Goal: Communication & Community: Share content

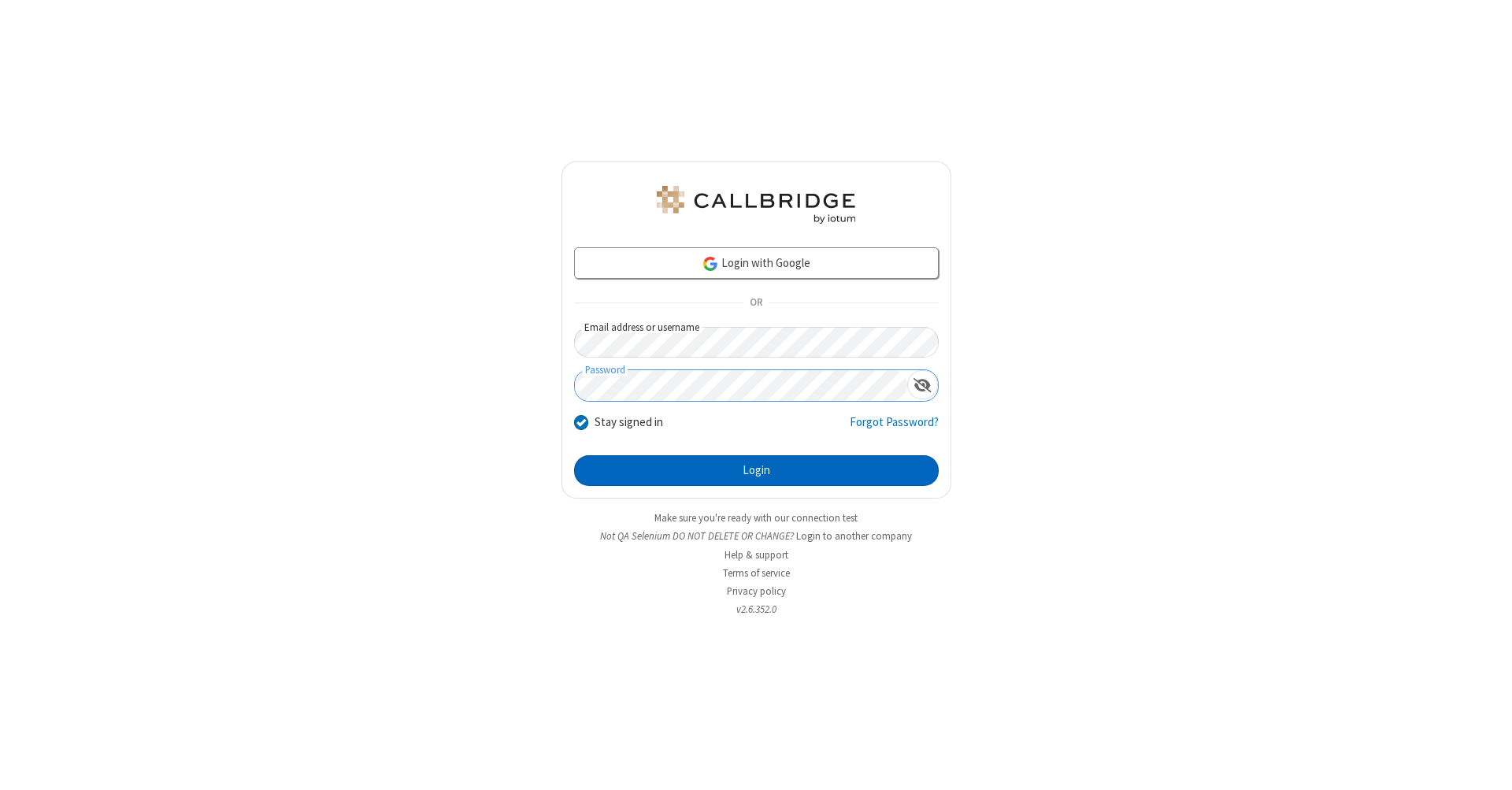
click at [756, 471] on button "Login" at bounding box center [756, 471] width 364 height 31
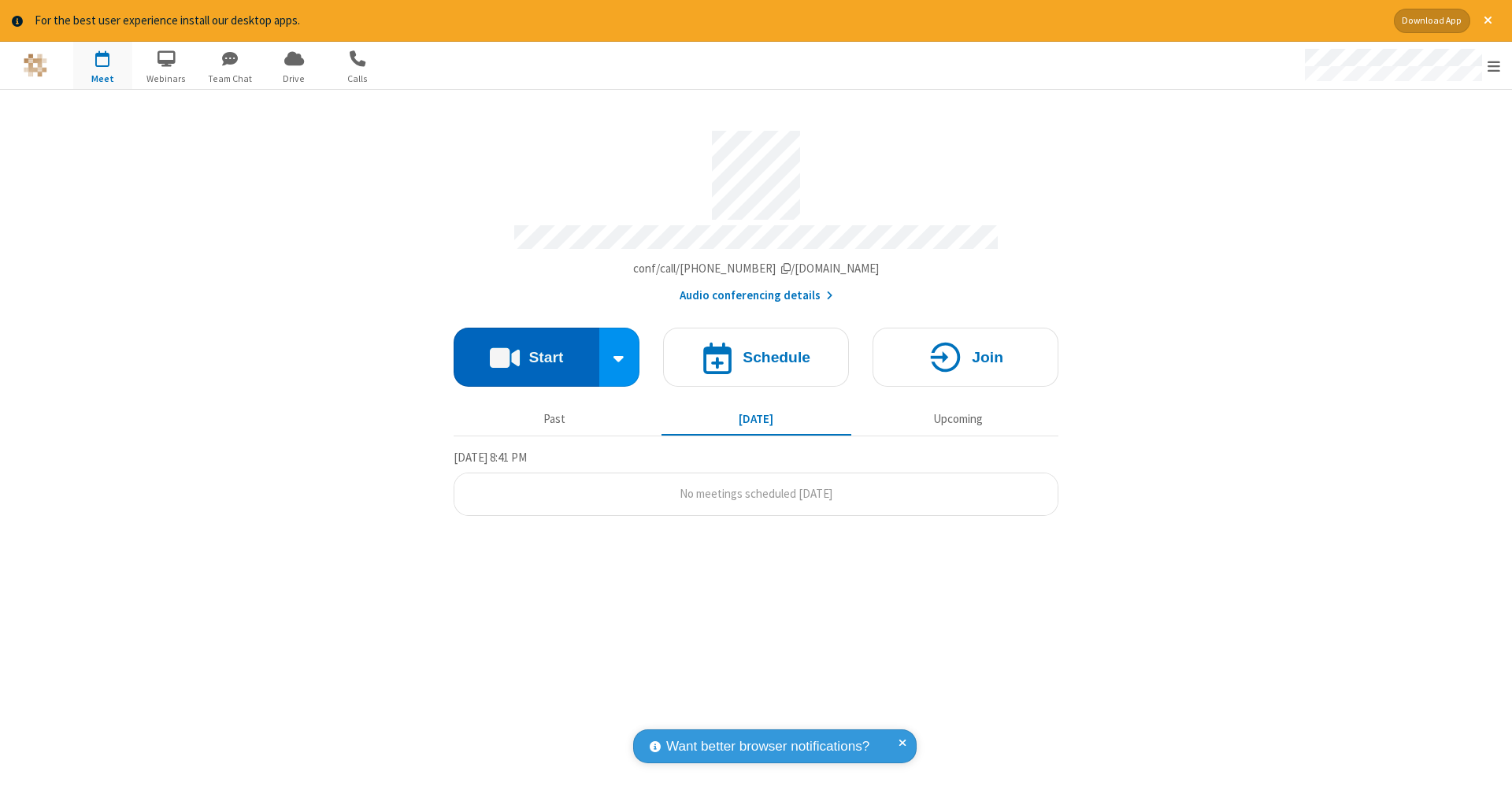
click at [526, 349] on button "Start" at bounding box center [526, 358] width 146 height 59
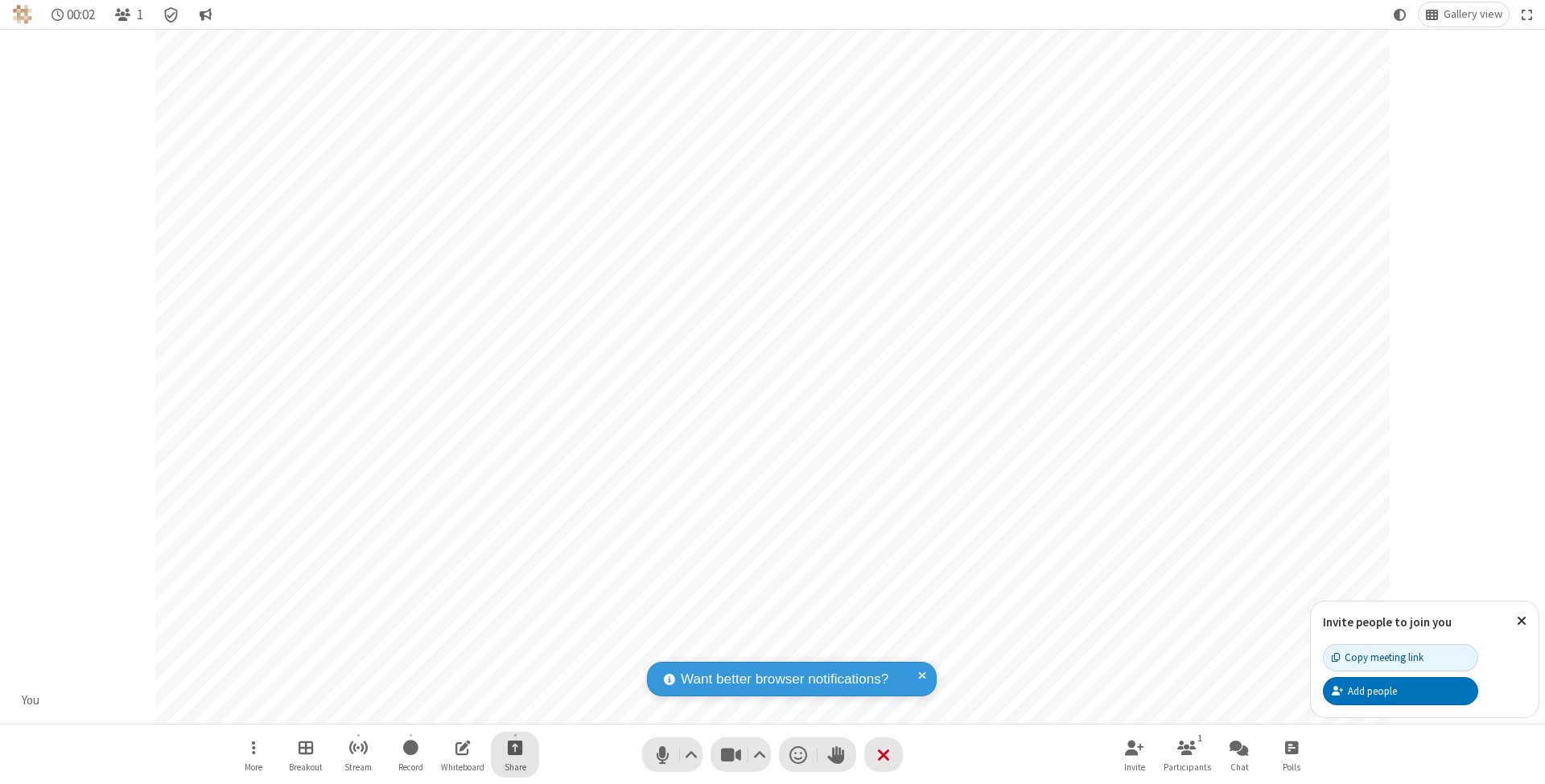
click at [514, 748] on span "Start sharing" at bounding box center [515, 747] width 16 height 20
click at [514, 650] on span "Share additional camera" at bounding box center [524, 655] width 119 height 14
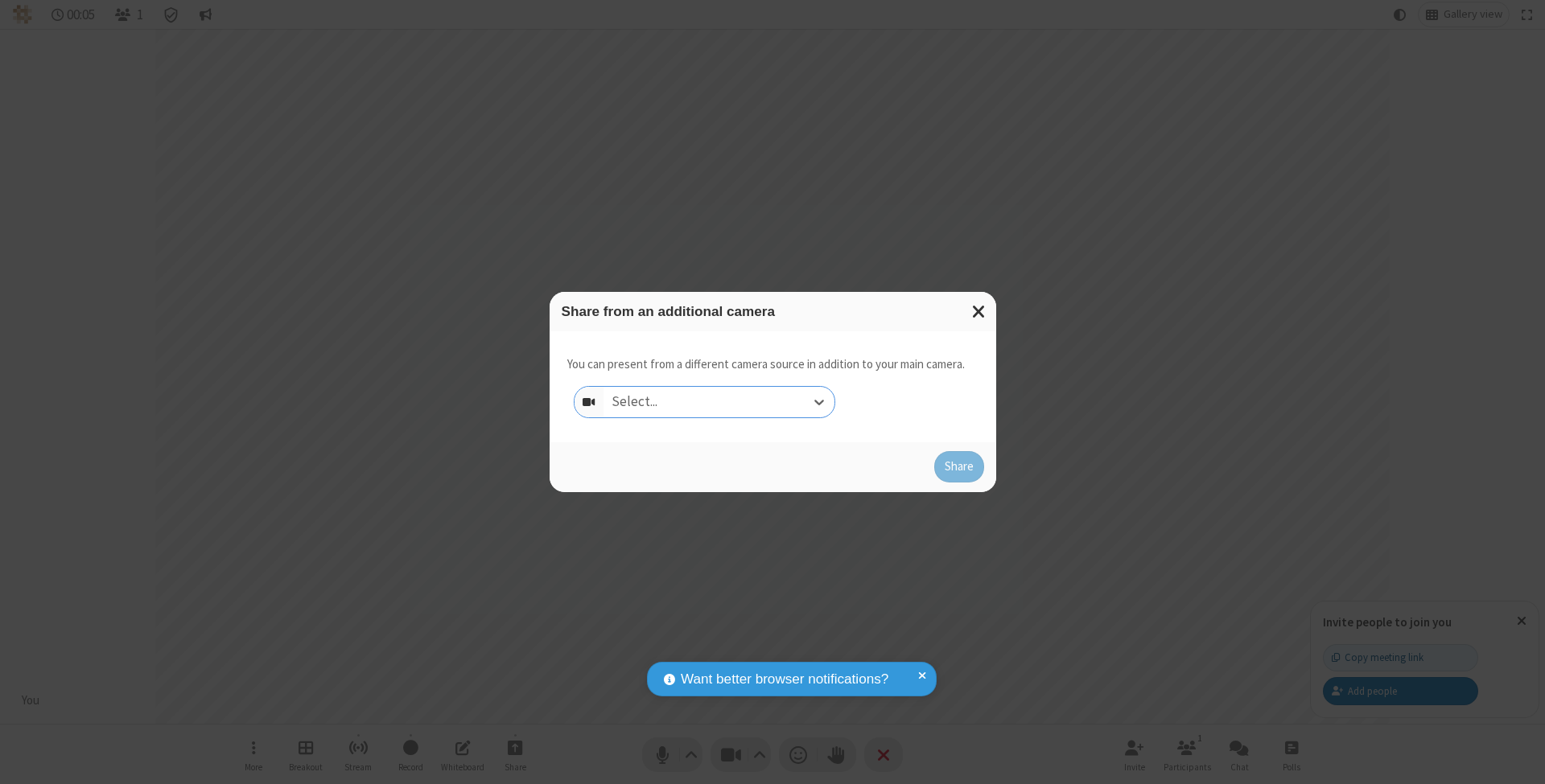
click at [718, 402] on div "Select..." at bounding box center [719, 402] width 231 height 30
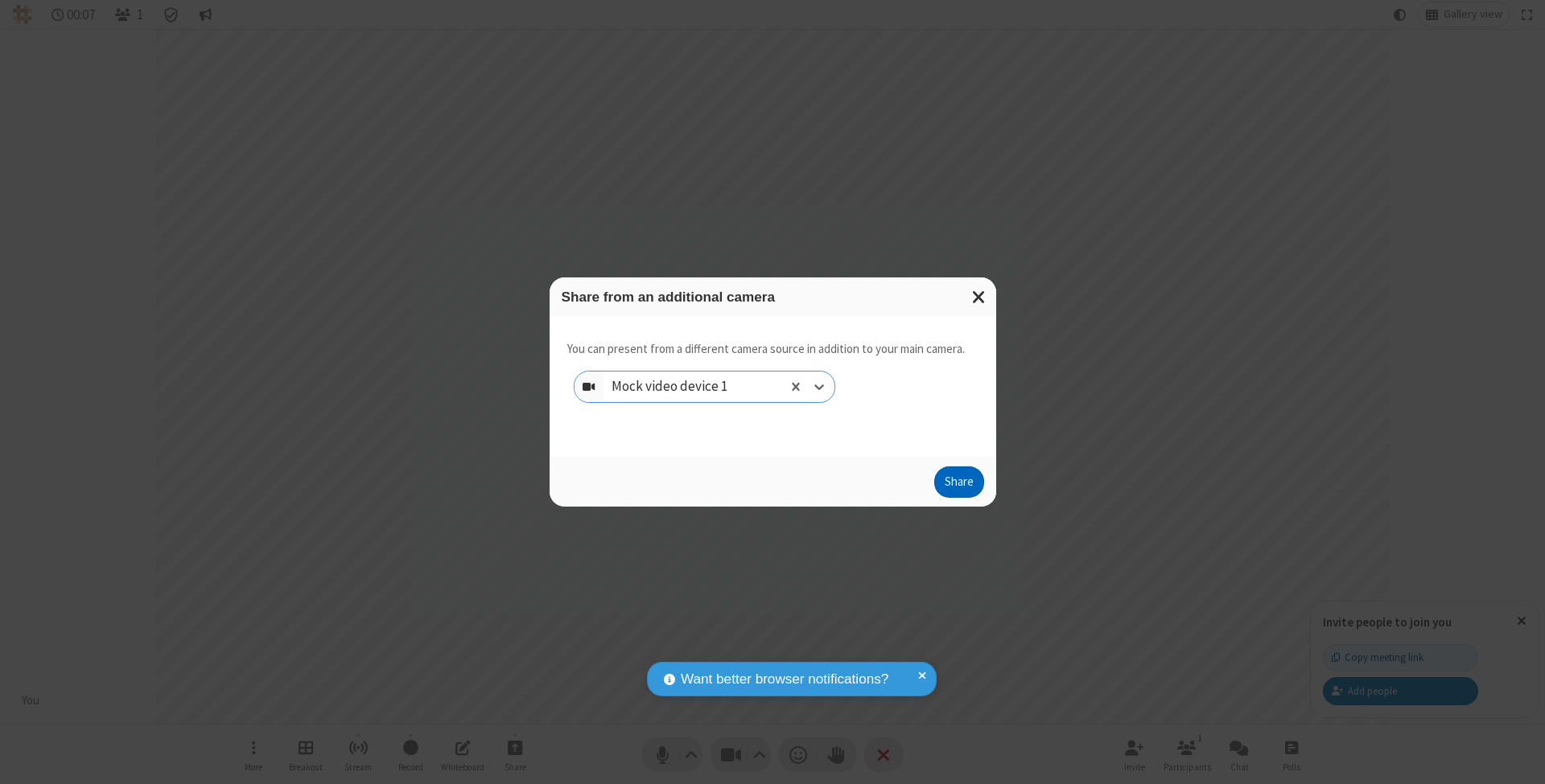
click at [959, 497] on button "Share" at bounding box center [959, 482] width 49 height 32
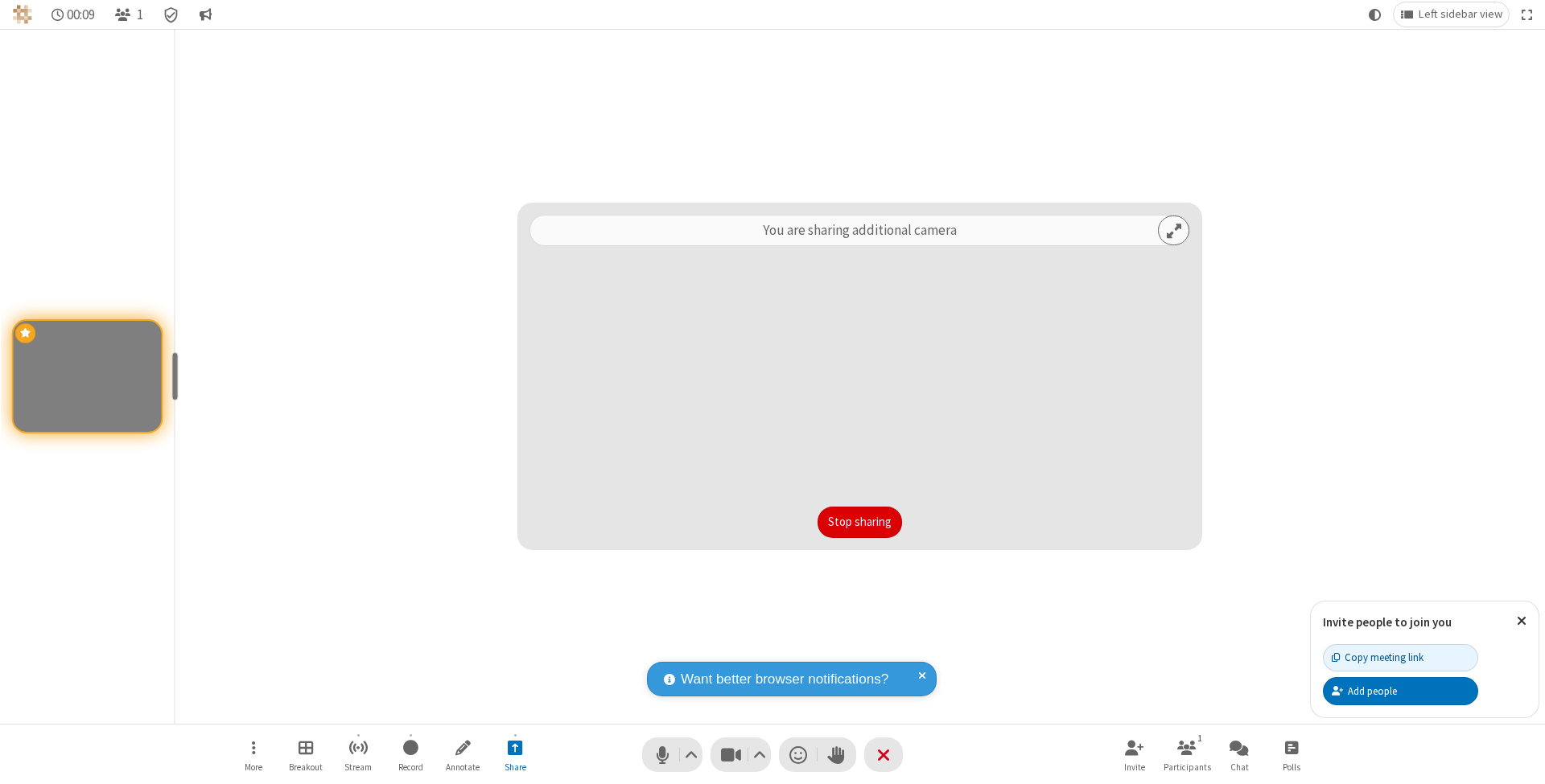
click at [859, 522] on button "Stop sharing" at bounding box center [859, 522] width 84 height 32
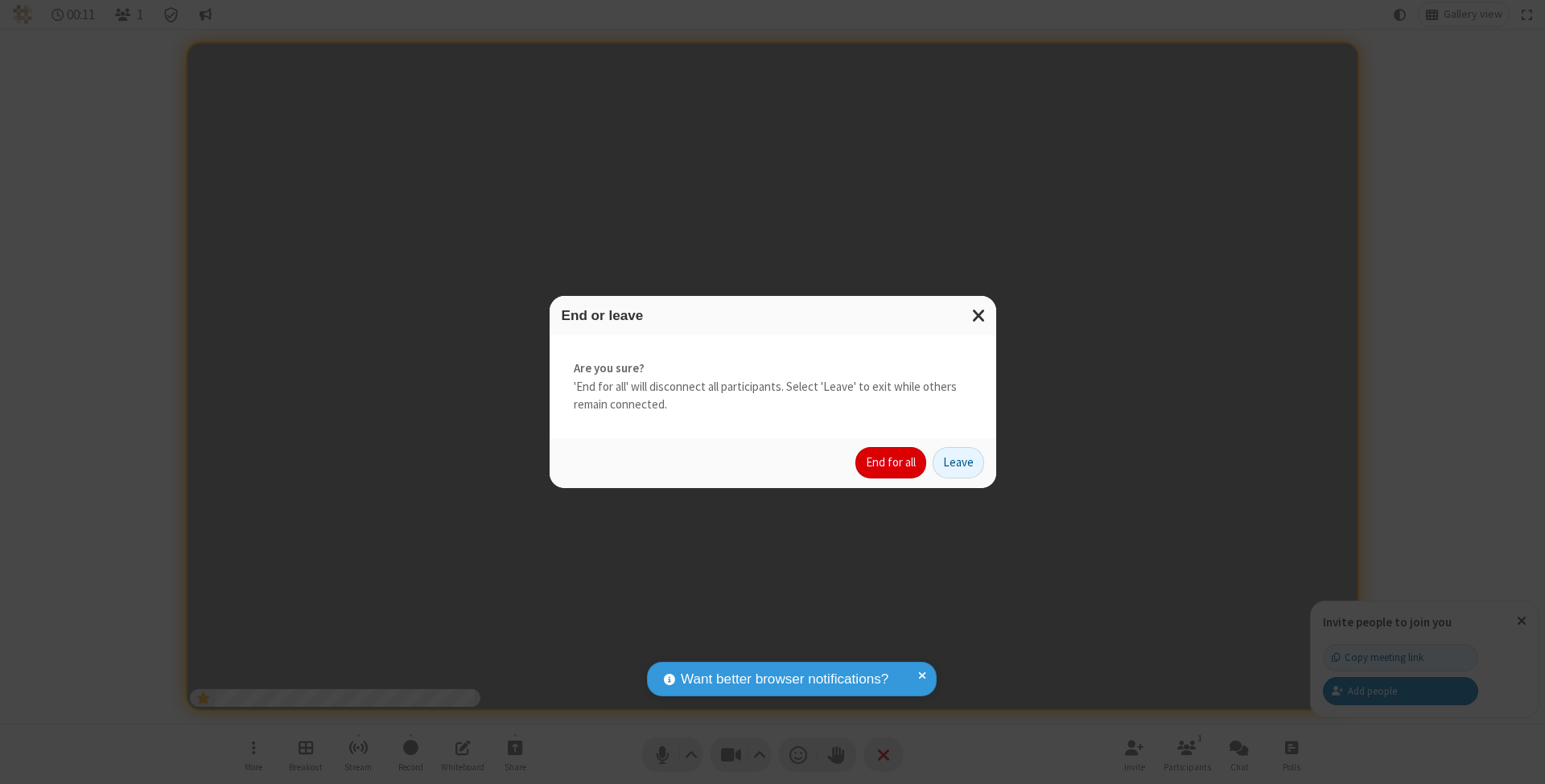
click at [892, 461] on button "End for all" at bounding box center [891, 463] width 71 height 32
